Goal: Task Accomplishment & Management: Manage account settings

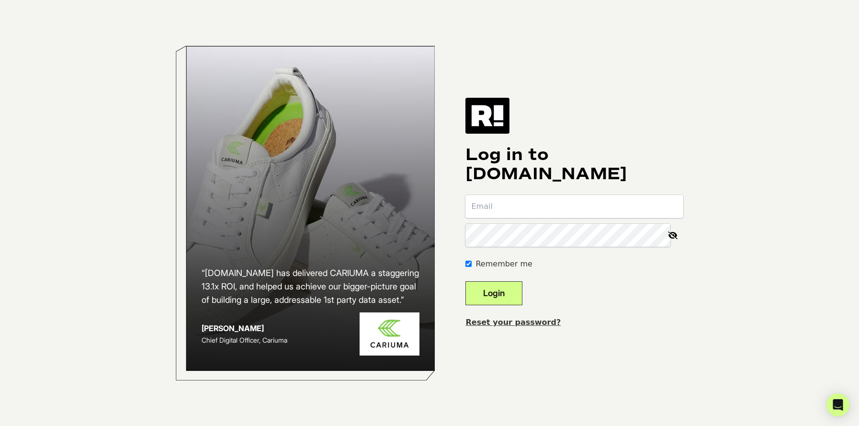
click at [558, 204] on input "email" at bounding box center [574, 206] width 218 height 23
click at [529, 209] on input "email" at bounding box center [574, 206] width 218 height 23
type input "mcutcliff@boatsetter.com"
click at [465, 281] on button "Login" at bounding box center [493, 293] width 57 height 24
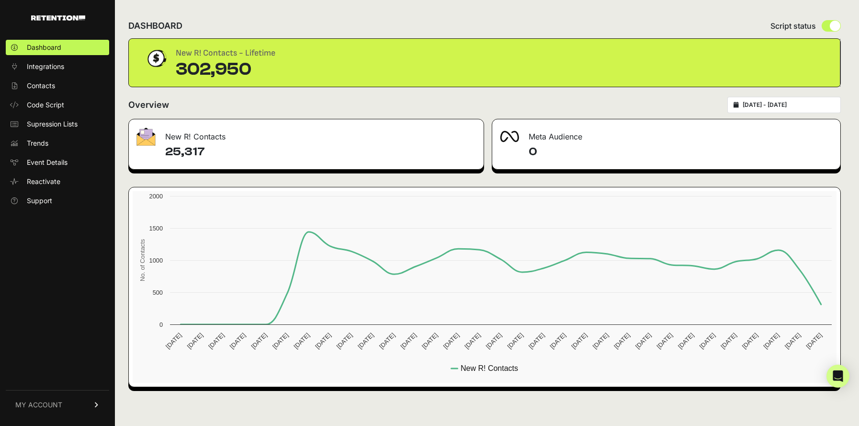
click at [60, 397] on link "MY ACCOUNT" at bounding box center [57, 404] width 103 height 29
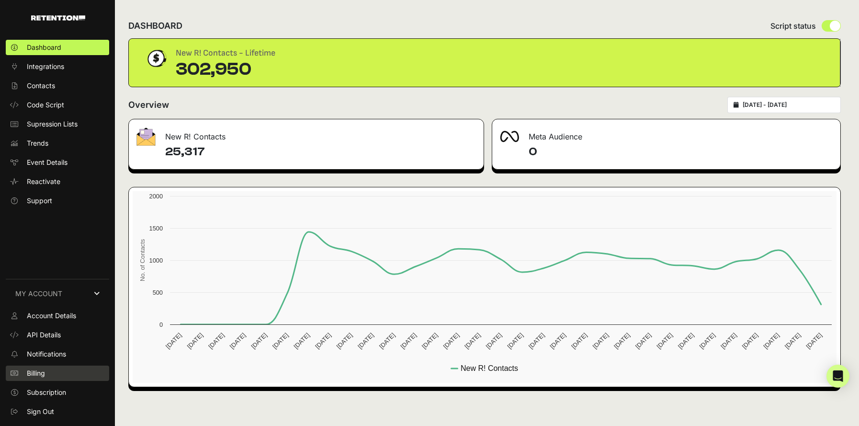
click at [55, 371] on link "Billing" at bounding box center [57, 372] width 103 height 15
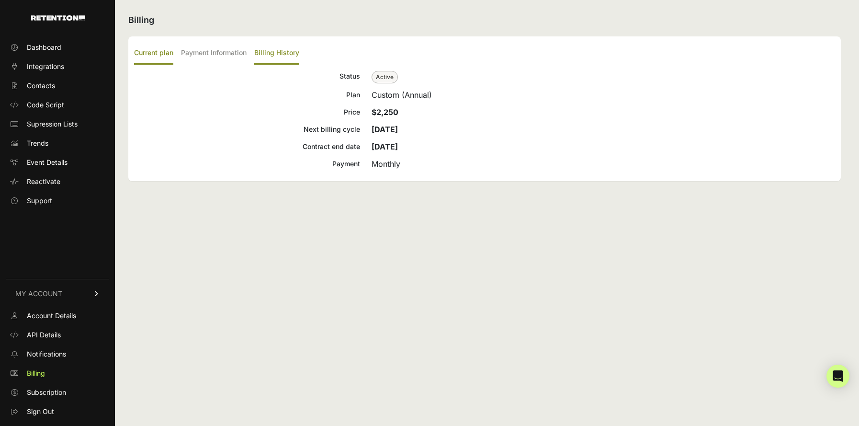
click at [282, 52] on label "Billing History" at bounding box center [276, 53] width 45 height 22
click at [0, 0] on input "Billing History" at bounding box center [0, 0] width 0 height 0
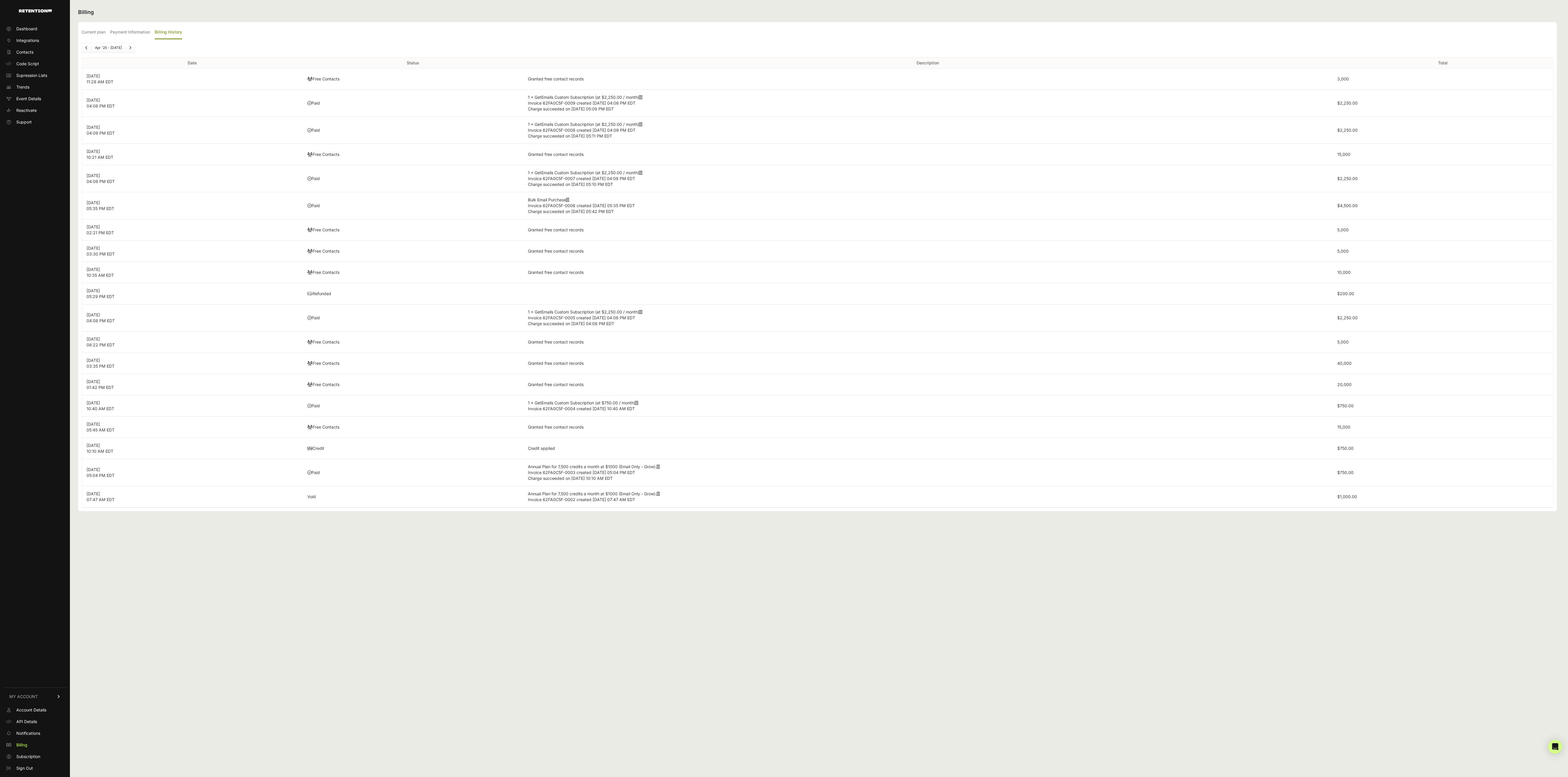
click at [522, 259] on div "Billing Current plan Payment Information Billing History Status Active Plan Cus…" at bounding box center [817, 388] width 1495 height 777
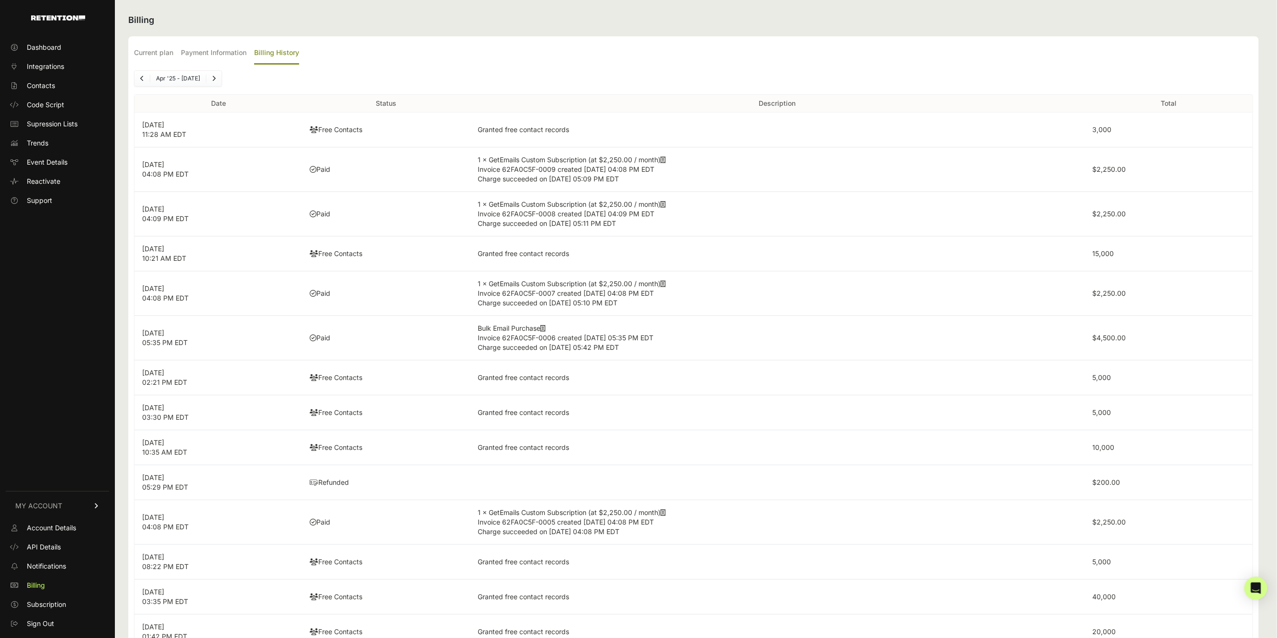
click at [858, 22] on h2 "Billing" at bounding box center [693, 19] width 1131 height 13
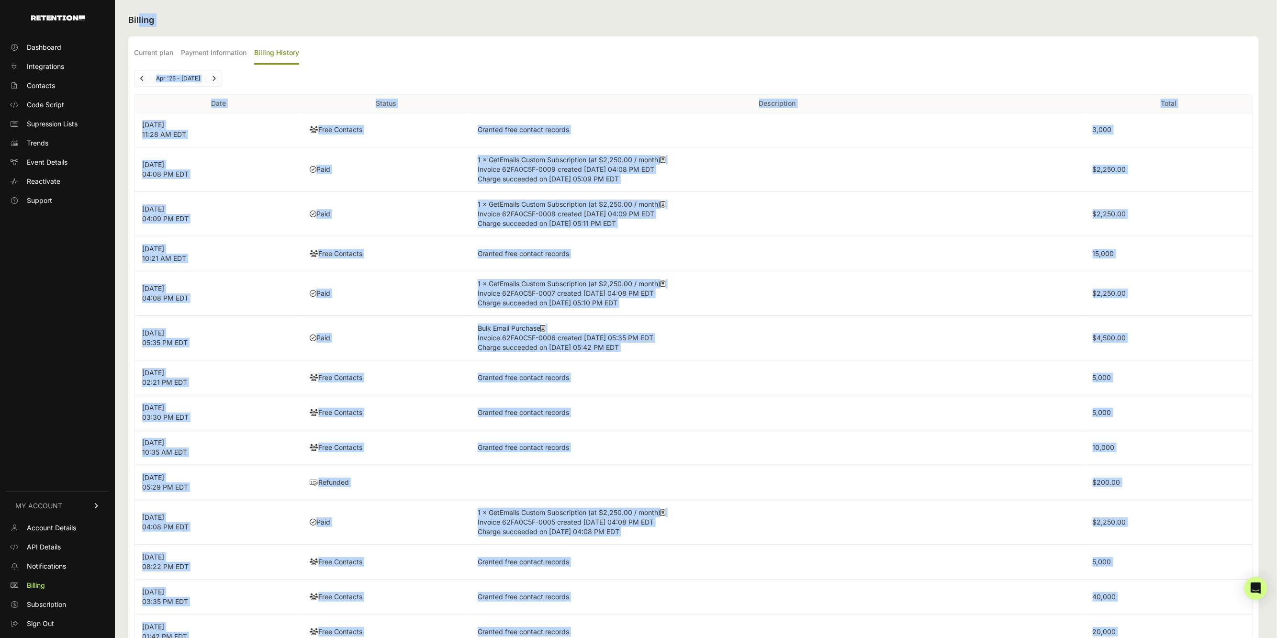
drag, startPoint x: 1140, startPoint y: 602, endPoint x: 1094, endPoint y: 5, distance: 598.2
click at [858, 5] on div "Billing Current plan Payment Information Billing History Status Active Plan Cus…" at bounding box center [693, 428] width 1157 height 857
copy div "Billing Current plan Payment Information Billing History Status Active Plan Cus…"
